Goal: Register for event/course

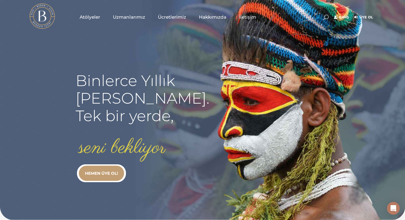
type input "[EMAIL_ADDRESS][DOMAIN_NAME]"
click at [342, 14] on link "Giriş" at bounding box center [341, 17] width 15 height 6
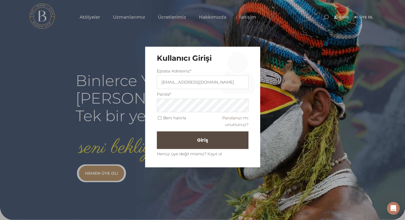
drag, startPoint x: 158, startPoint y: 118, endPoint x: 161, endPoint y: 115, distance: 4.0
click at [161, 115] on span "Beni hatırla" at bounding box center [171, 117] width 29 height 5
click at [160, 118] on input "Beni hatırla" at bounding box center [159, 117] width 3 height 3
checkbox input "true"
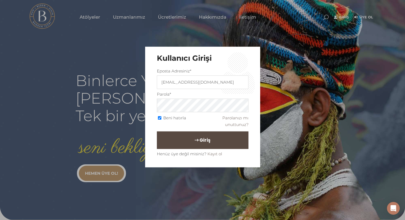
click at [199, 139] on span "Giriş" at bounding box center [204, 139] width 11 height 9
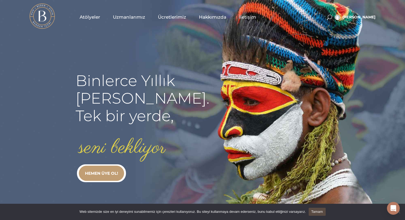
click at [94, 17] on span "Atölyeler" at bounding box center [90, 17] width 20 height 6
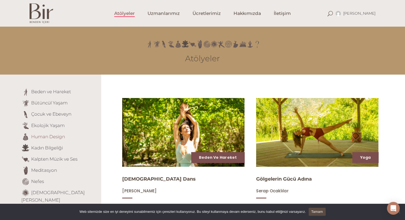
click at [53, 134] on link "Human Design" at bounding box center [48, 136] width 34 height 5
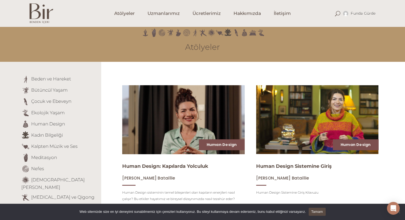
scroll to position [14, 0]
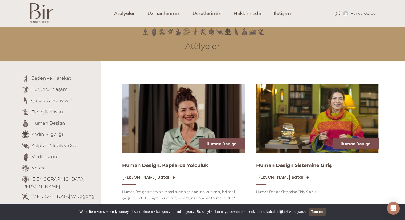
click at [163, 135] on img at bounding box center [183, 118] width 126 height 71
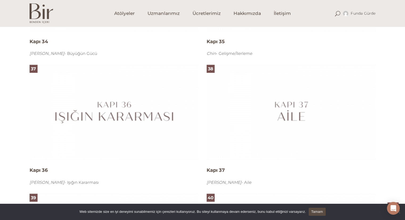
scroll to position [2637, 0]
click at [117, 113] on img at bounding box center [114, 111] width 169 height 95
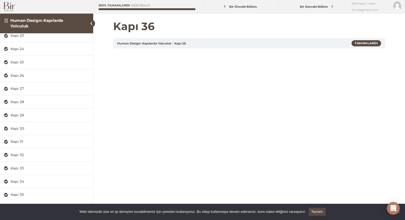
scroll to position [47, 0]
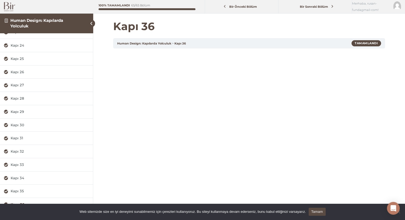
click at [317, 213] on link "Tamam" at bounding box center [316, 211] width 17 height 8
